Goal: Find specific page/section: Find specific page/section

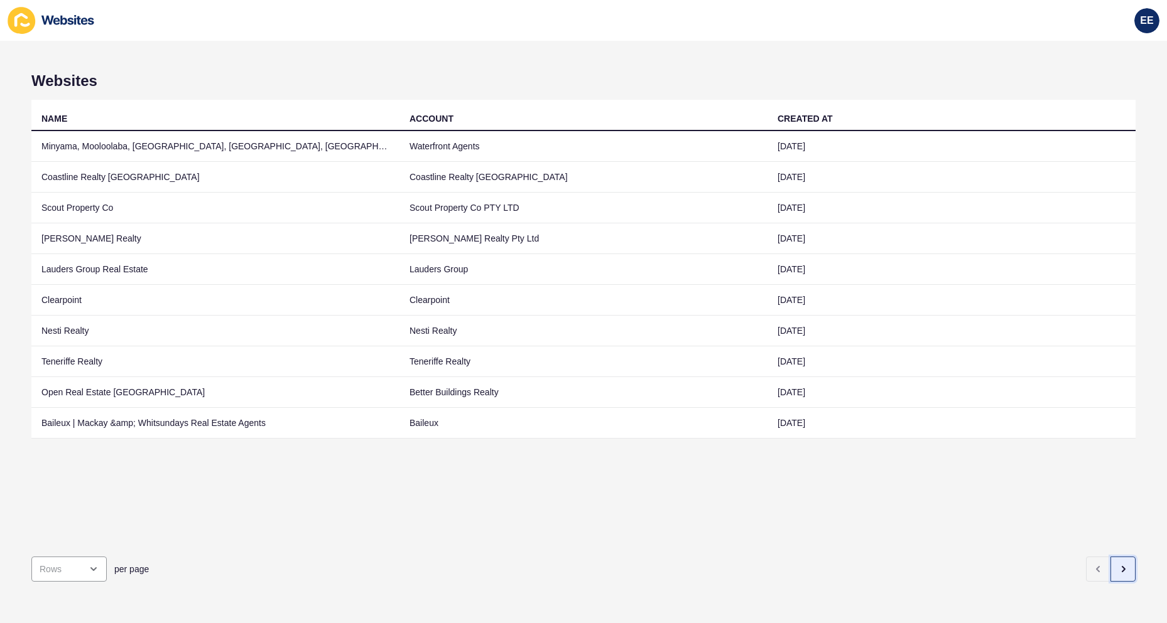
click at [1122, 567] on icon "button" at bounding box center [1123, 569] width 3 height 5
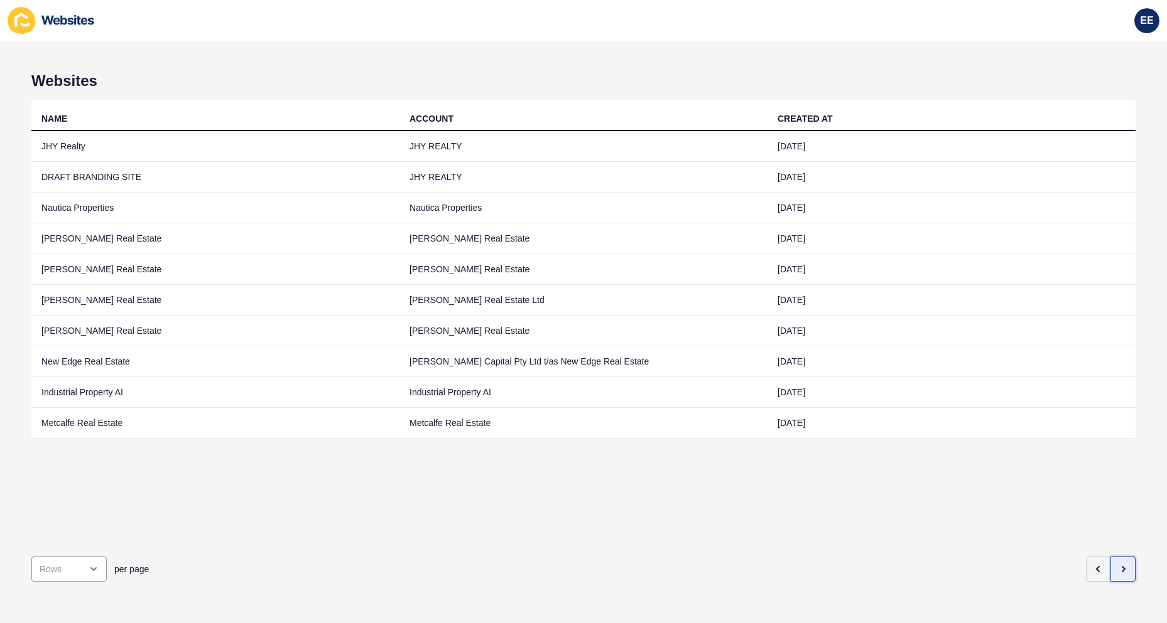
click at [1118, 564] on icon "button" at bounding box center [1123, 569] width 10 height 10
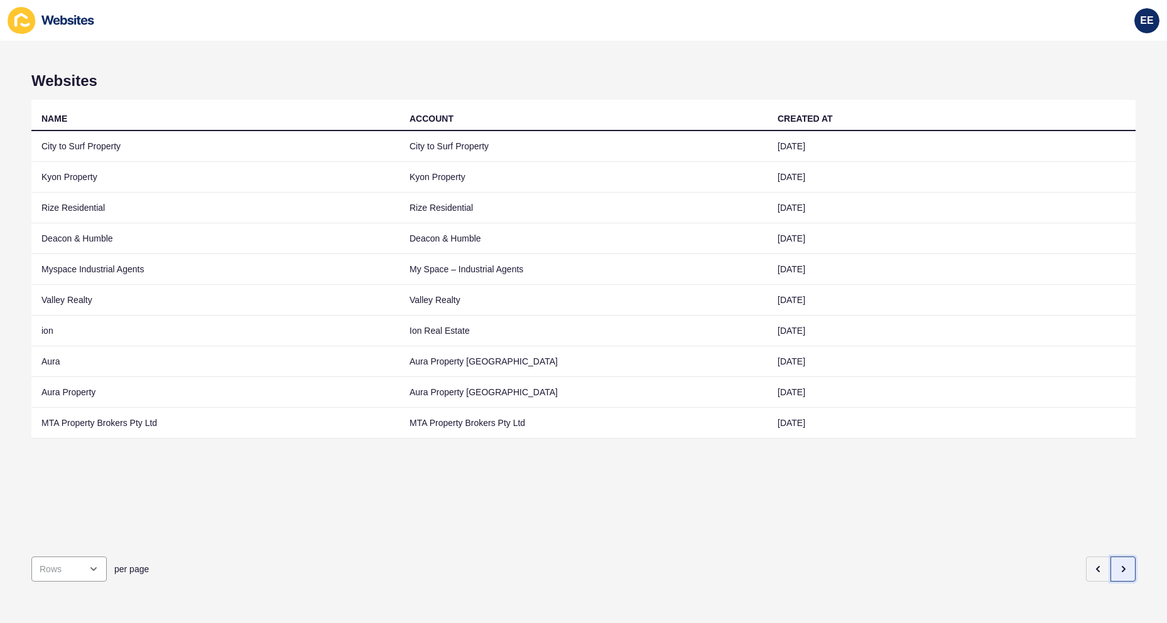
click at [1118, 564] on icon "button" at bounding box center [1123, 569] width 10 height 10
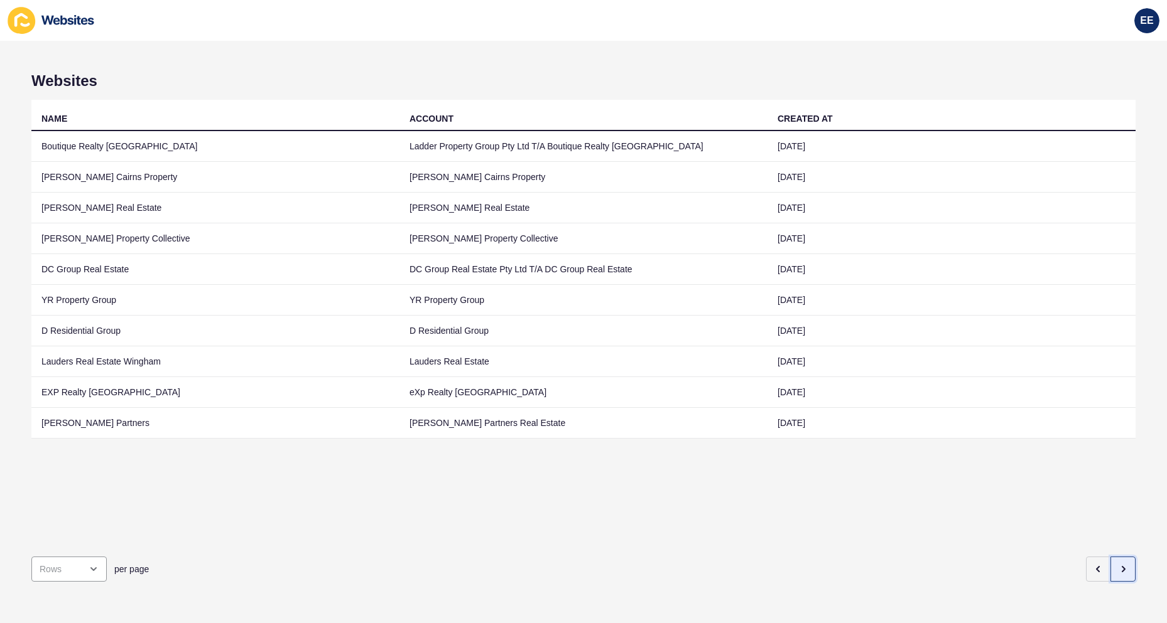
click at [1118, 564] on icon "button" at bounding box center [1123, 569] width 10 height 10
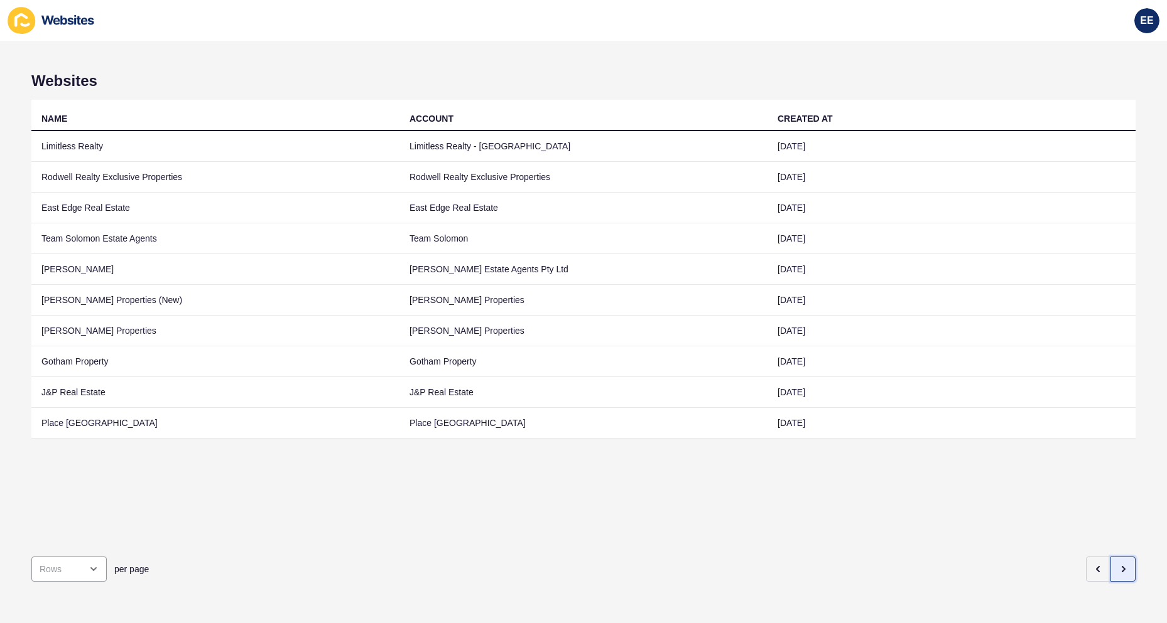
click at [1118, 564] on icon "button" at bounding box center [1123, 569] width 10 height 10
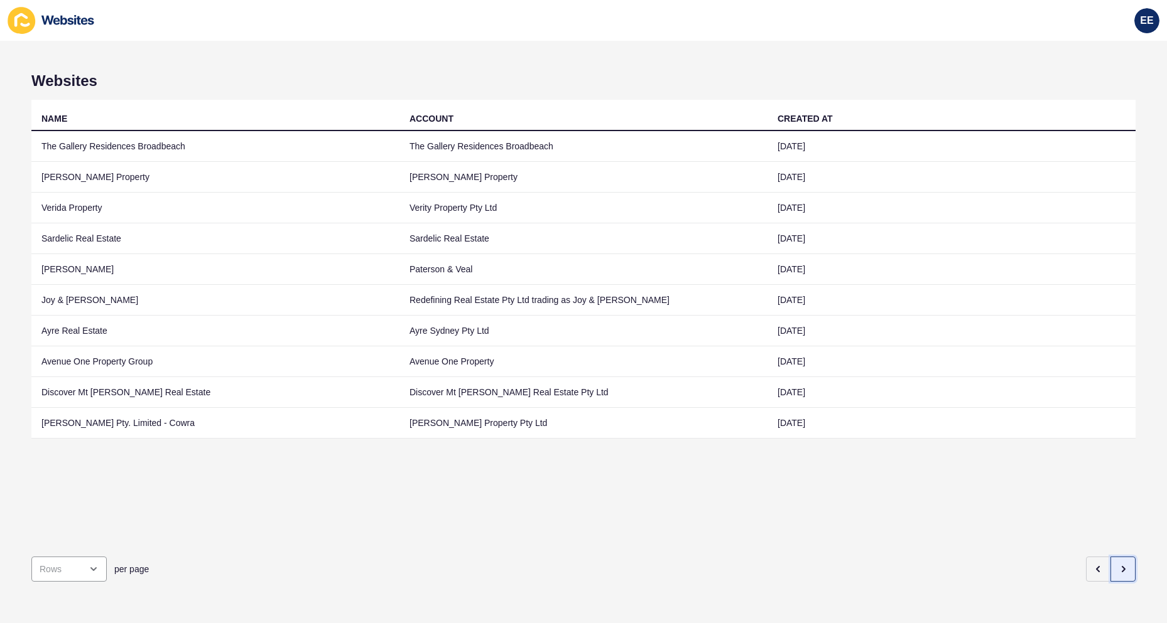
click at [1118, 564] on icon "button" at bounding box center [1123, 569] width 10 height 10
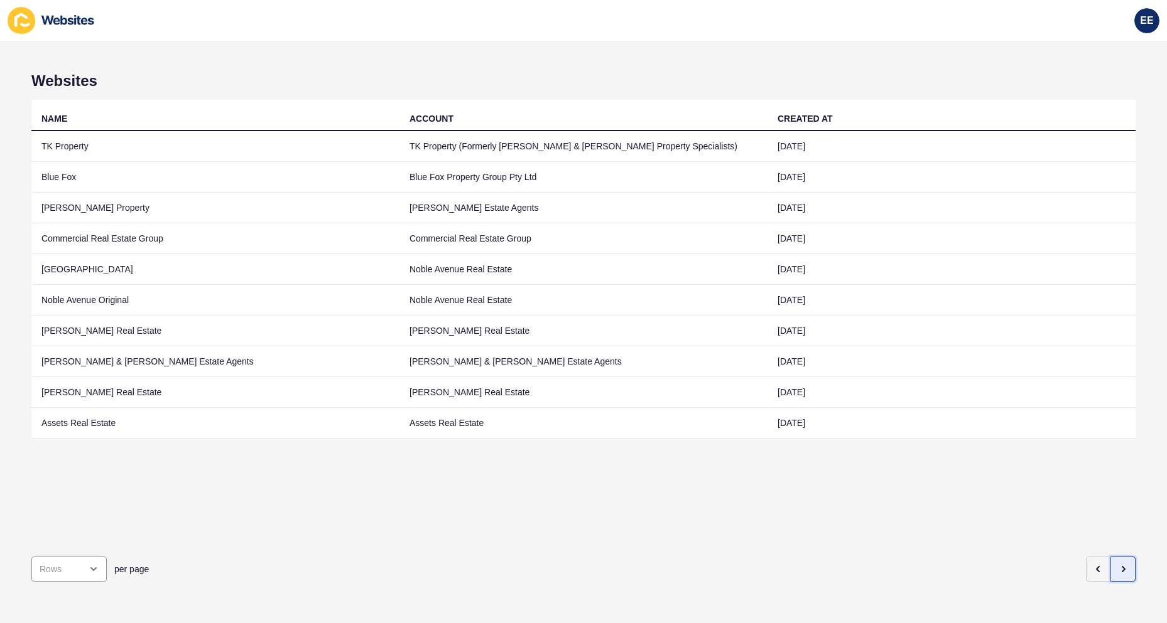
click at [1118, 564] on icon "button" at bounding box center [1123, 569] width 10 height 10
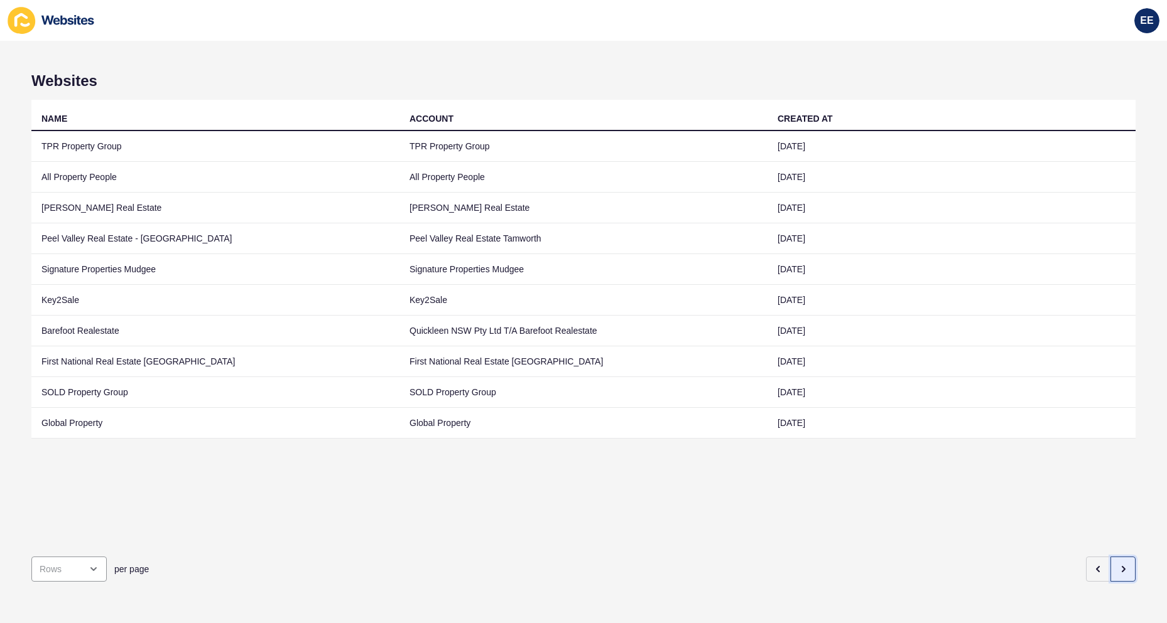
click at [1118, 564] on icon "button" at bounding box center [1123, 569] width 10 height 10
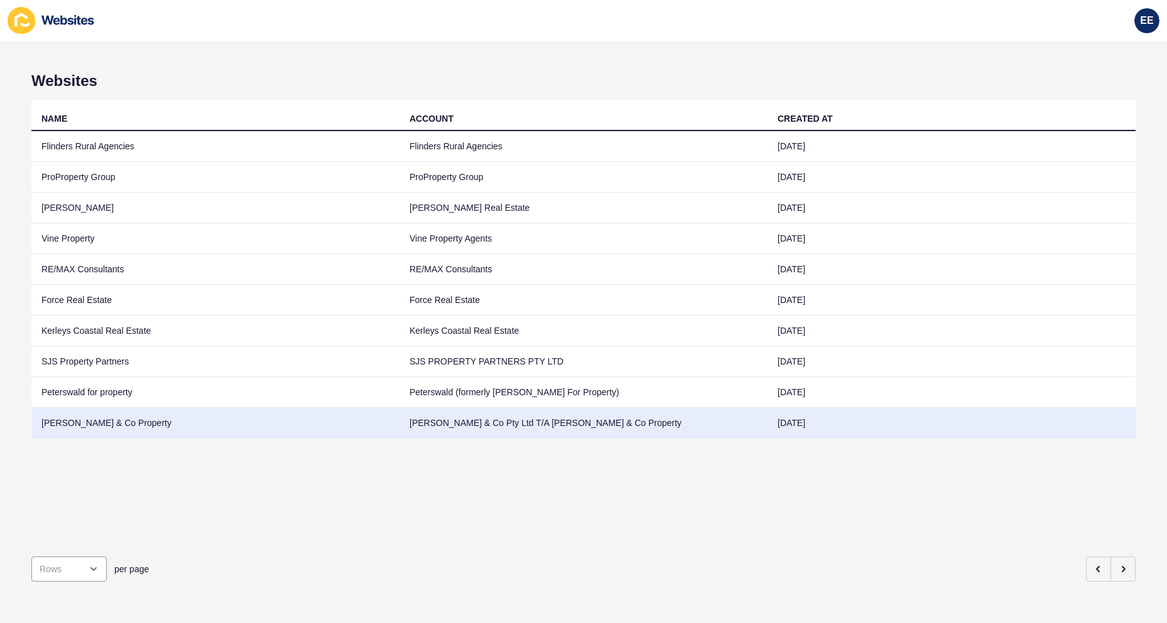
click at [80, 418] on td "[PERSON_NAME] & Co Property" at bounding box center [215, 423] width 368 height 31
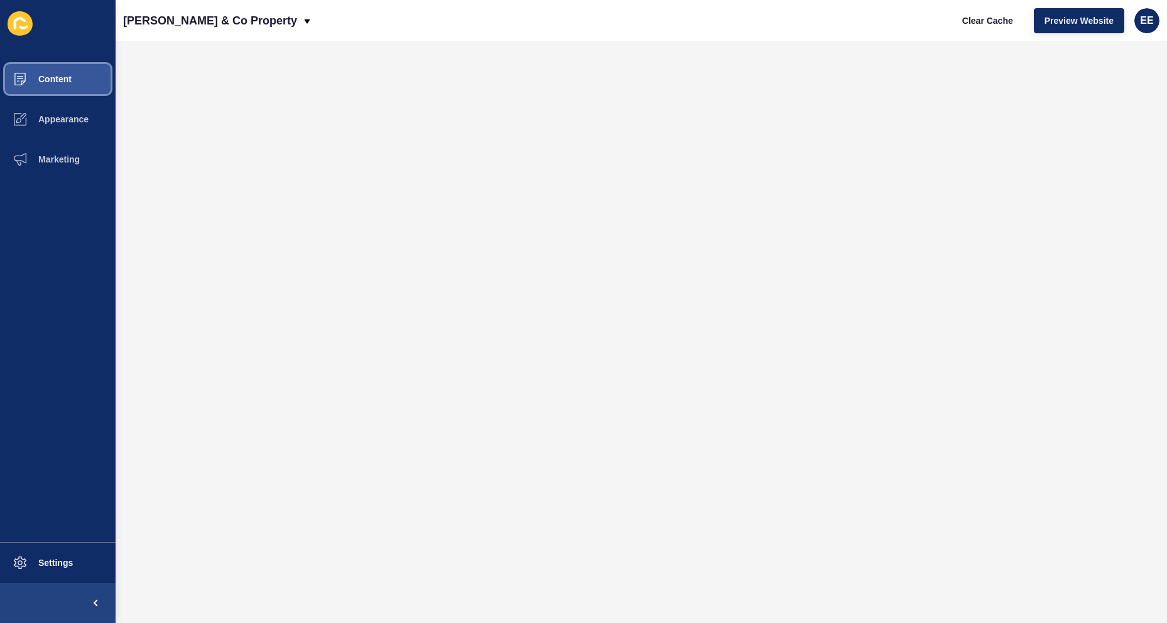
click at [68, 81] on span "Content" at bounding box center [34, 79] width 73 height 10
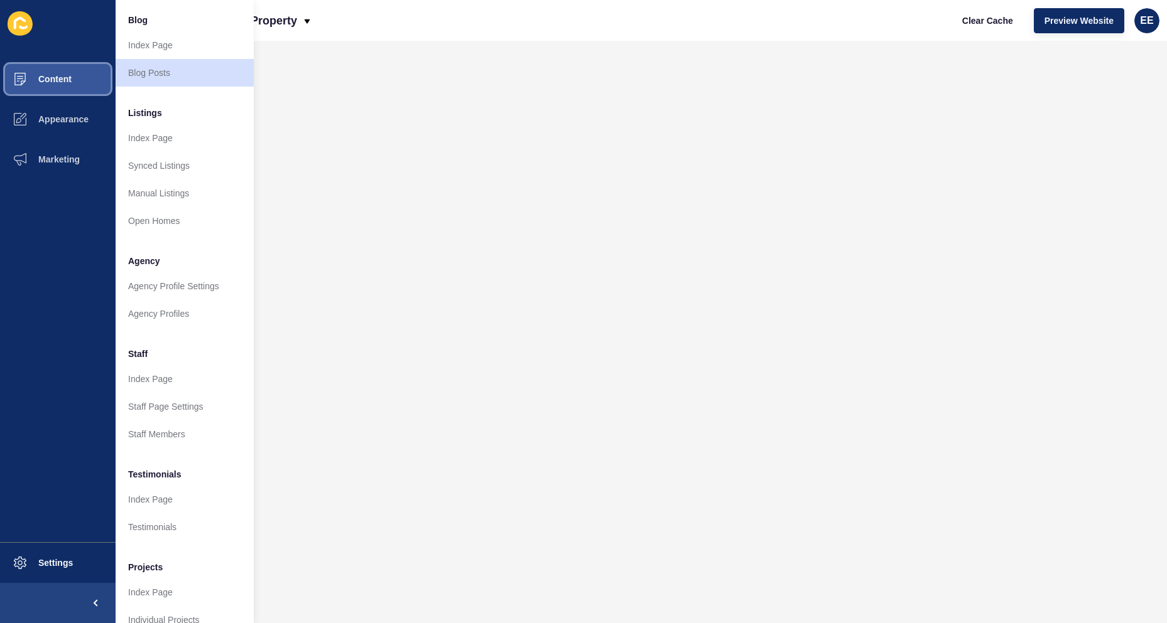
scroll to position [122, 0]
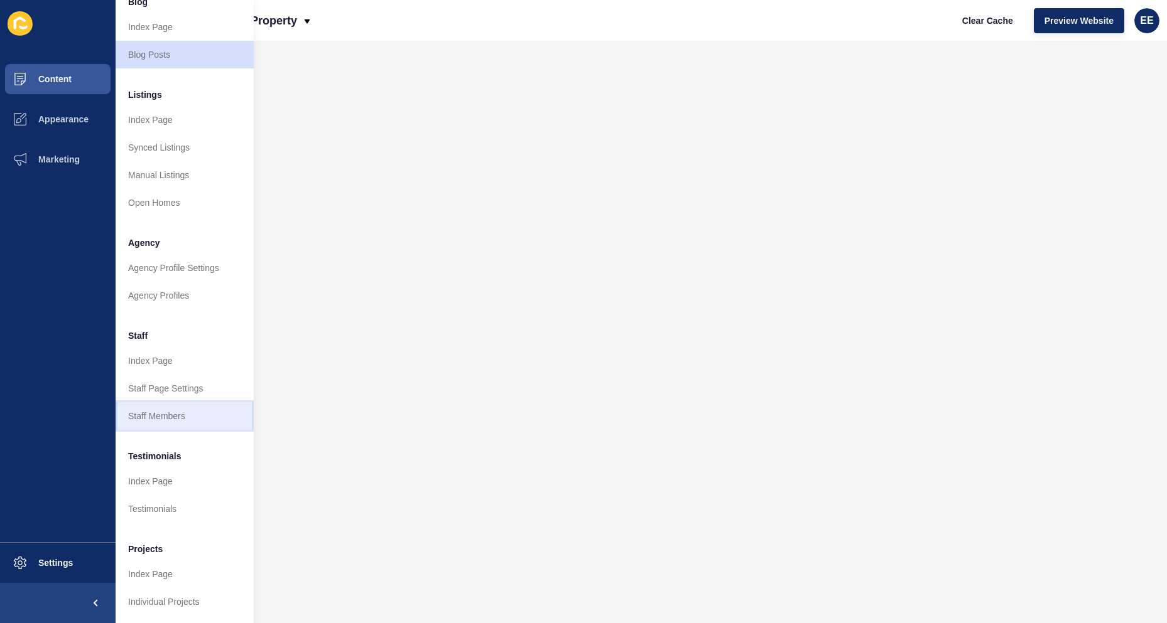
click at [166, 405] on link "Staff Members" at bounding box center [185, 416] width 138 height 28
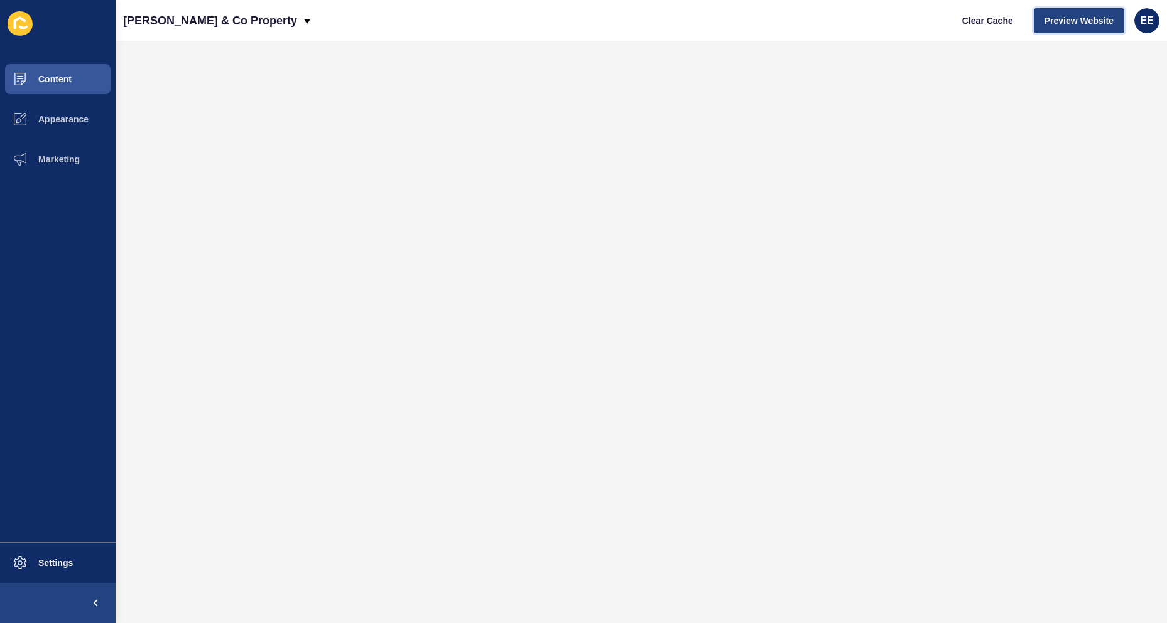
click at [1077, 21] on span "Preview Website" at bounding box center [1078, 20] width 69 height 13
click at [67, 80] on span "Content" at bounding box center [34, 79] width 73 height 10
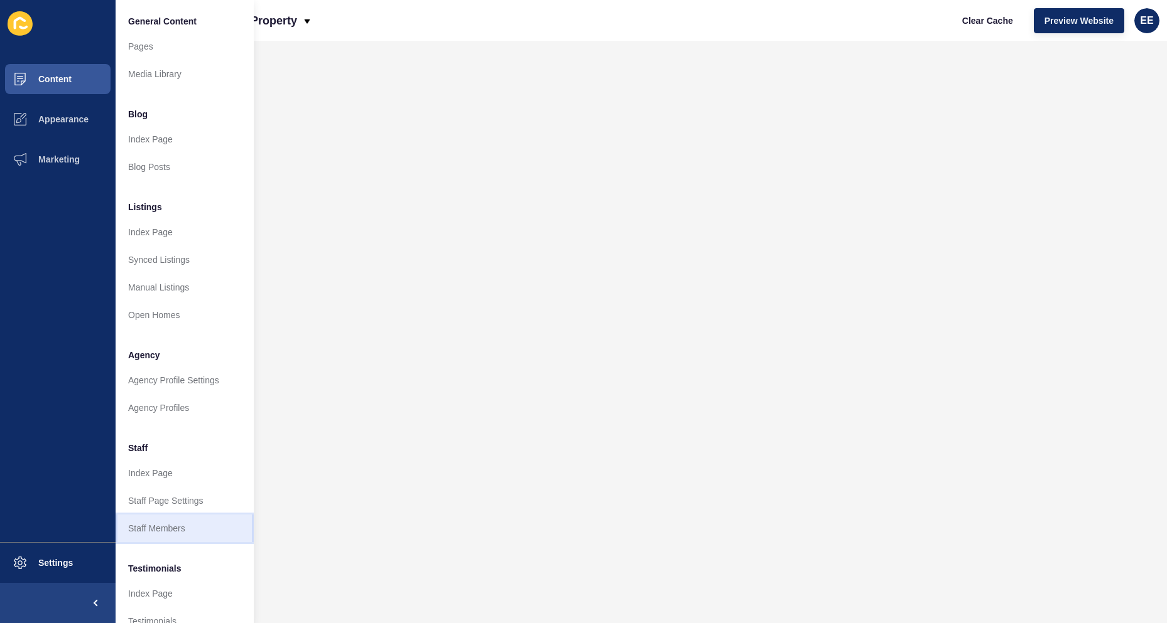
click at [163, 529] on link "Staff Members" at bounding box center [185, 529] width 138 height 28
